Goal: Transaction & Acquisition: Purchase product/service

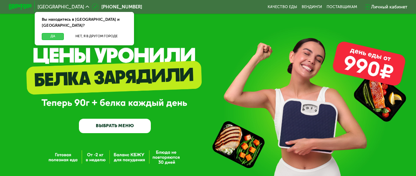
drag, startPoint x: 52, startPoint y: 28, endPoint x: 56, endPoint y: 28, distance: 4.3
click at [52, 33] on button "Да" at bounding box center [53, 36] width 22 height 7
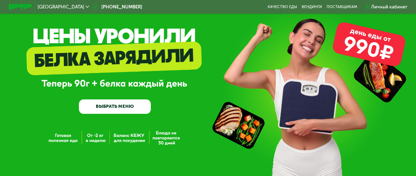
scroll to position [35, 0]
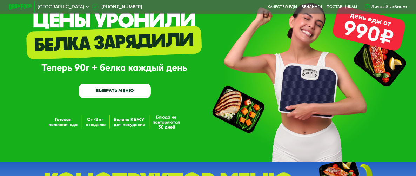
click at [137, 89] on link "ВЫБРАТЬ МЕНЮ" at bounding box center [115, 91] width 72 height 14
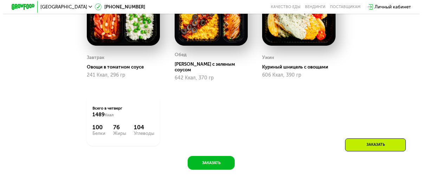
scroll to position [293, 0]
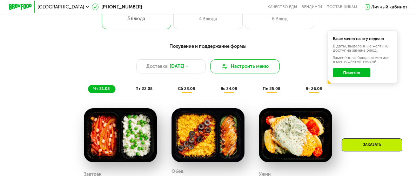
click at [257, 73] on button "Настроить меню" at bounding box center [246, 66] width 70 height 14
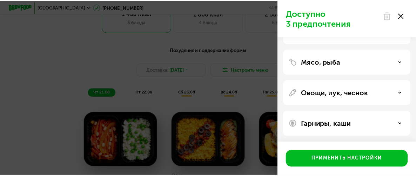
scroll to position [56, 0]
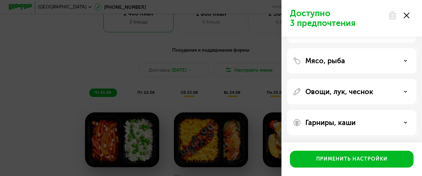
click at [240, 46] on div "Доступно 3 предпочтения Аллергены Десерты, выпечка, сахар Мясо, рыба Овощи, лук…" at bounding box center [211, 88] width 422 height 176
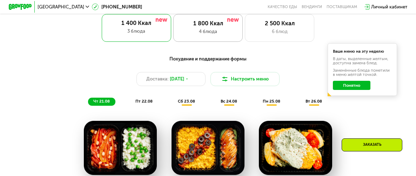
scroll to position [246, 0]
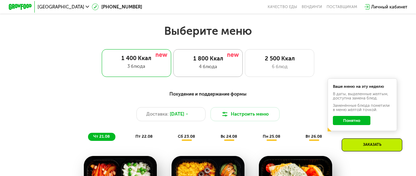
click at [198, 67] on div "4 блюда" at bounding box center [208, 66] width 57 height 7
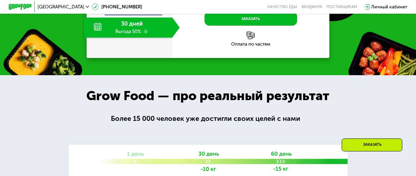
scroll to position [667, 0]
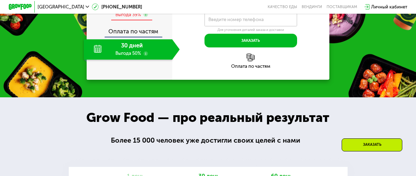
scroll to position [597, 0]
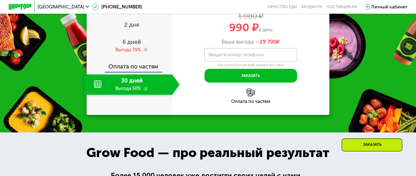
click at [124, 95] on div "30 дней Выгода 50%" at bounding box center [128, 84] width 88 height 20
click at [139, 36] on div "2 дня" at bounding box center [132, 25] width 96 height 20
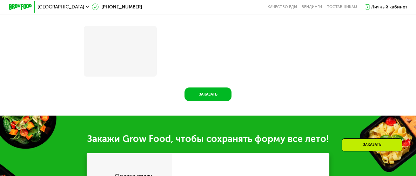
scroll to position [723, 0]
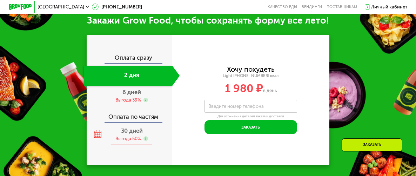
click at [130, 134] on span "30 дней" at bounding box center [132, 130] width 22 height 7
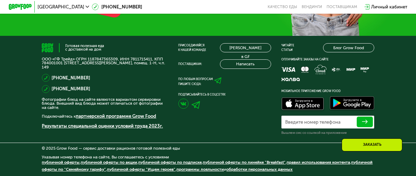
scroll to position [1826, 0]
drag, startPoint x: 130, startPoint y: 58, endPoint x: 149, endPoint y: 57, distance: 19.7
click at [149, 57] on p "ООО «ГФ Трейд» ОГРН 1187847365309, ИНН 7811715411, КПП 784001001 [STREET_ADDRES…" at bounding box center [105, 63] width 126 height 12
click at [150, 57] on p "ООО «ГФ Трейд» ОГРН 1187847365309, ИНН 7811715411, КПП 784001001 [STREET_ADDRES…" at bounding box center [105, 63] width 126 height 12
drag, startPoint x: 130, startPoint y: 57, endPoint x: 150, endPoint y: 58, distance: 20.8
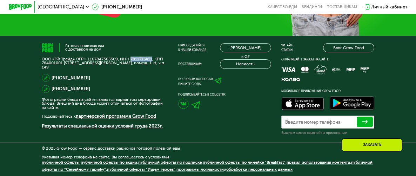
click at [150, 58] on p "ООО «ГФ Трейд» ОГРН 1187847365309, ИНН 7811715411, КПП 784001001 [STREET_ADDRES…" at bounding box center [105, 63] width 126 height 12
copy p "7811715411"
